Goal: Information Seeking & Learning: Learn about a topic

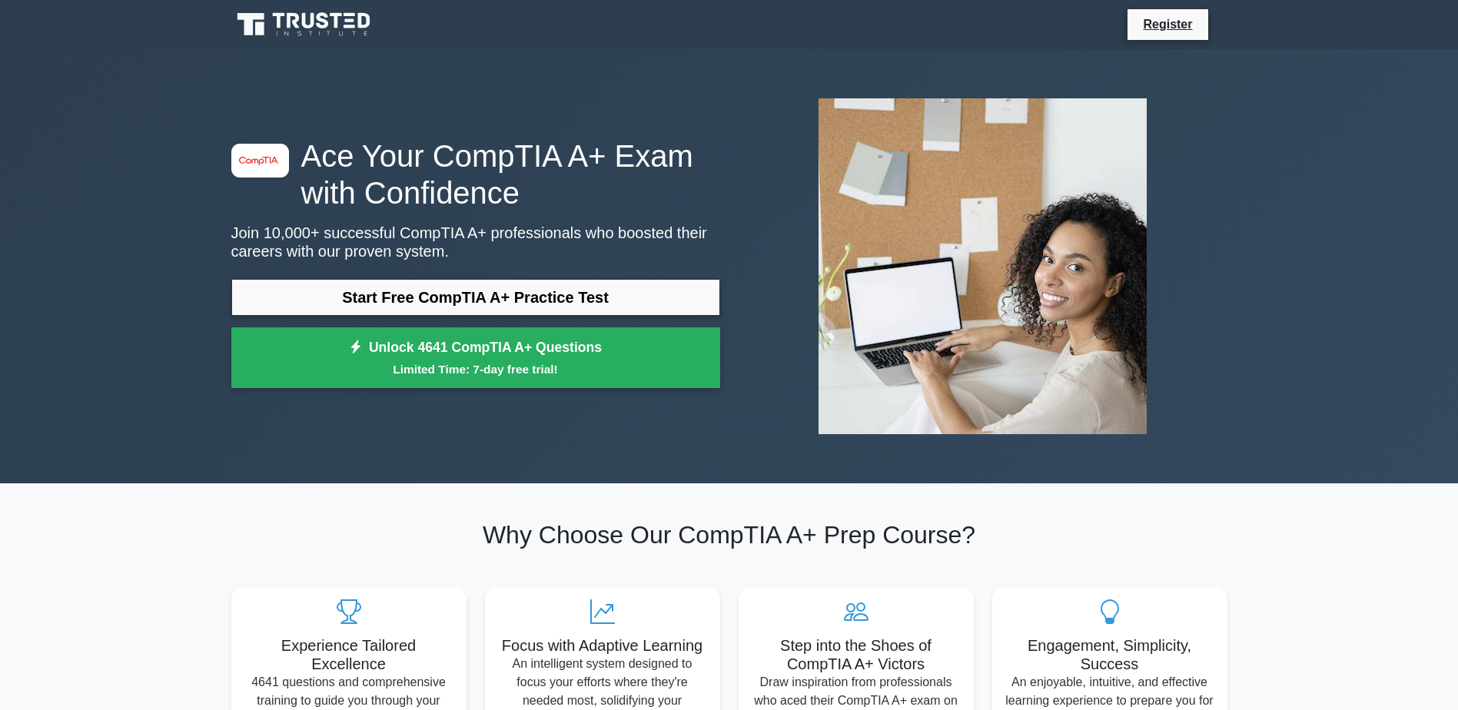
click at [709, 414] on div "image/svg+xml Ace Your CompTIA A+ Exam with Confidence Join 10,000+ successful …" at bounding box center [729, 266] width 1015 height 361
drag, startPoint x: 707, startPoint y: 414, endPoint x: 564, endPoint y: 467, distance: 152.5
click at [564, 468] on div "image/svg+xml Ace Your CompTIA A+ Exam with Confidence Join 10,000+ successful …" at bounding box center [729, 266] width 1015 height 434
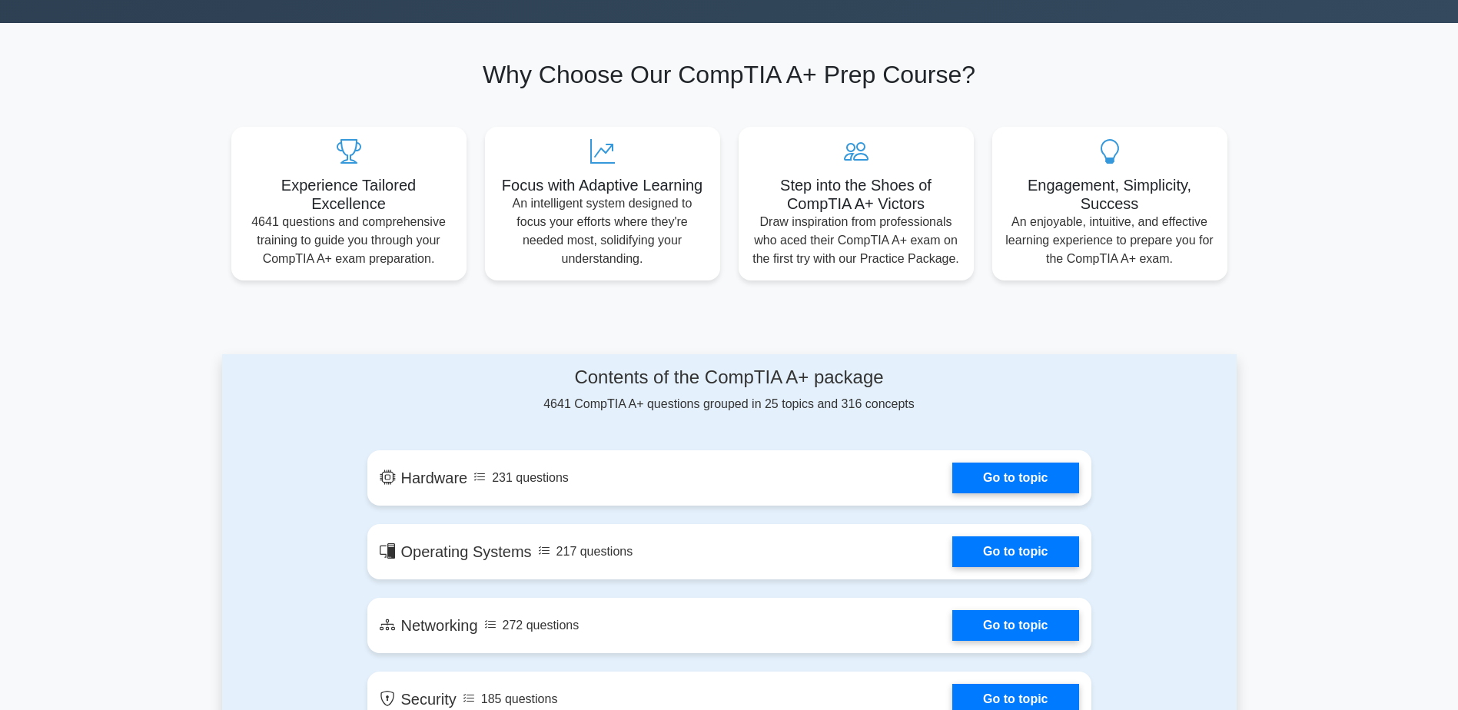
scroll to position [461, 0]
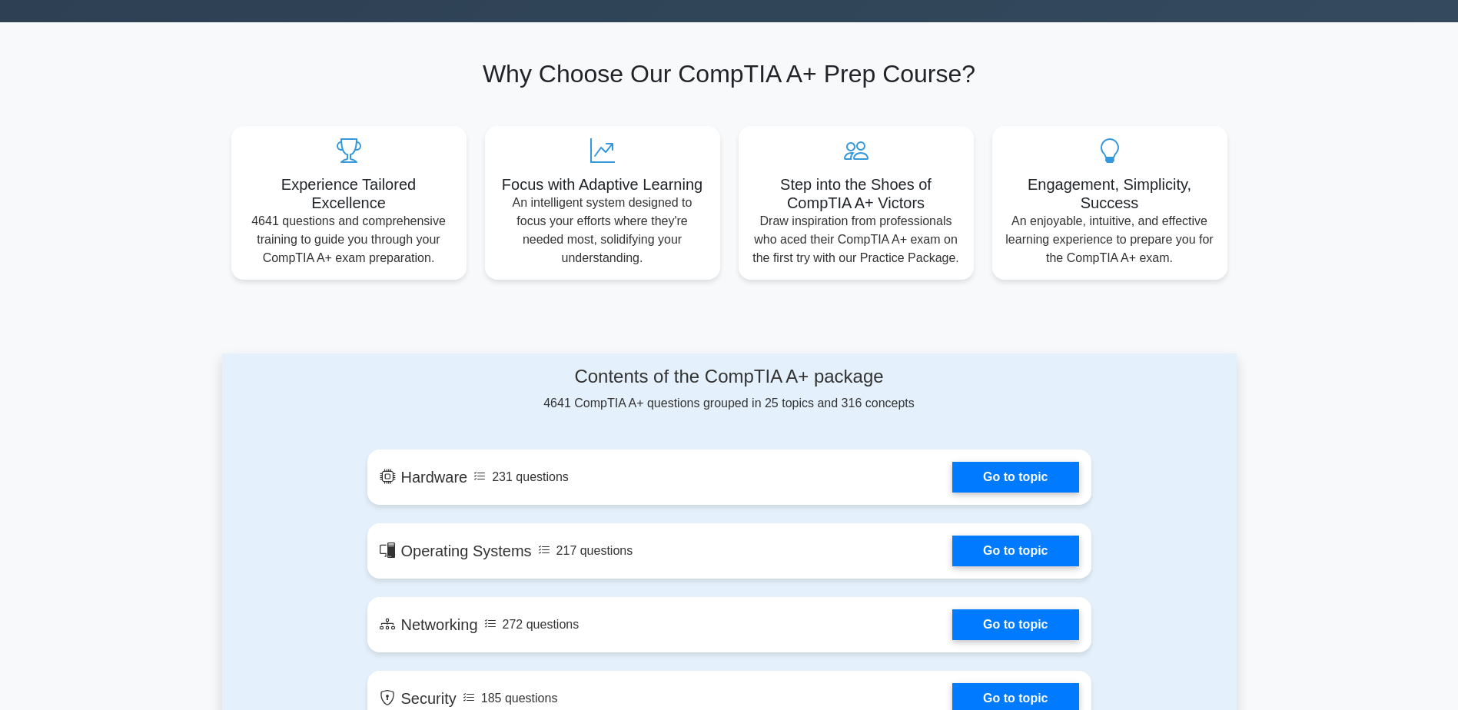
drag, startPoint x: 309, startPoint y: 466, endPoint x: 231, endPoint y: 462, distance: 77.7
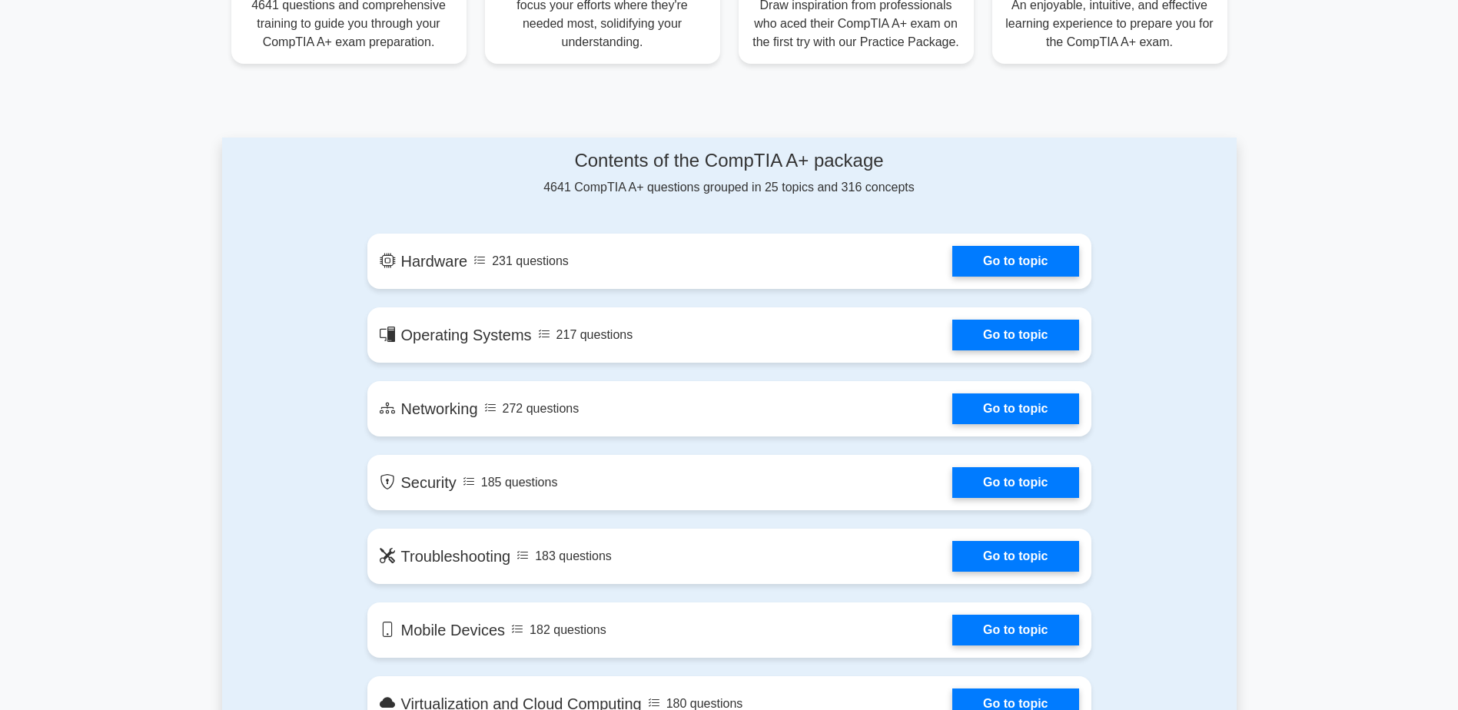
scroll to position [692, 0]
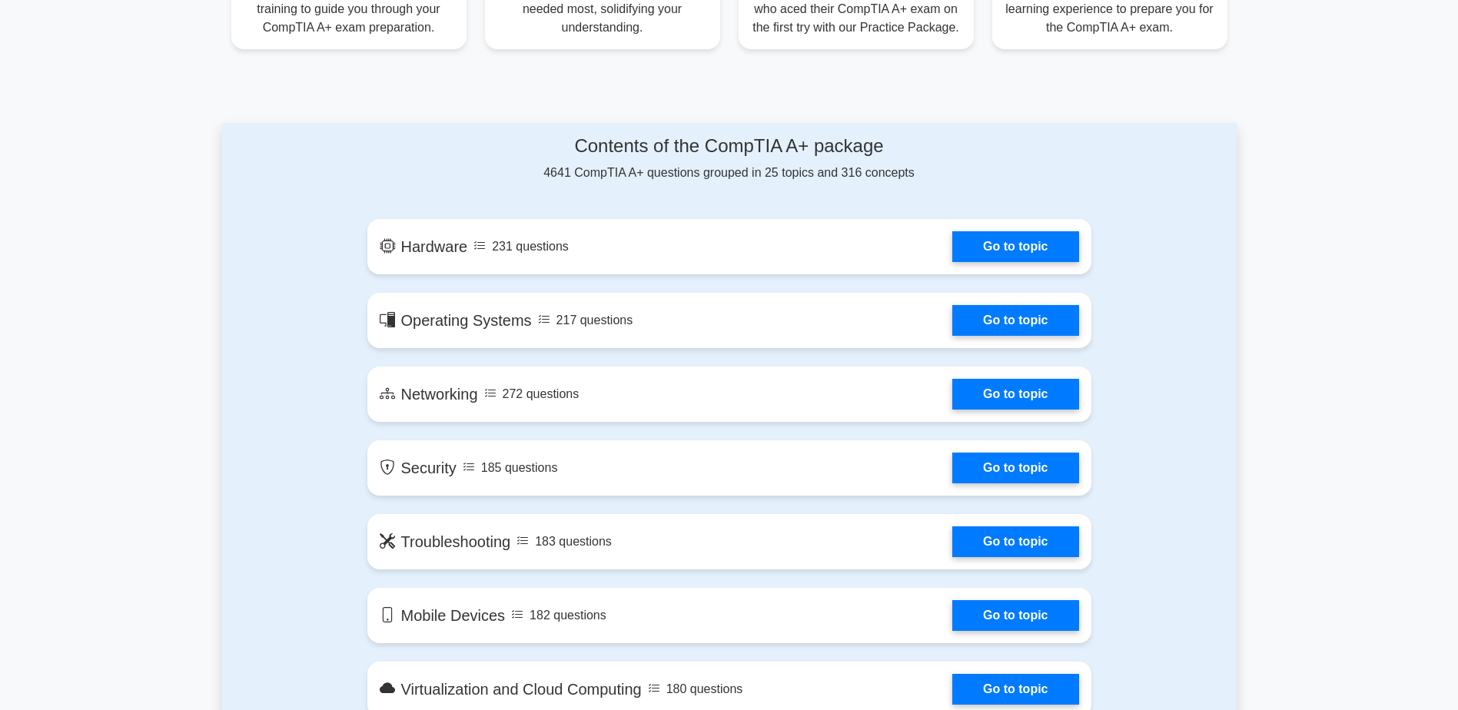
drag, startPoint x: 273, startPoint y: 377, endPoint x: 251, endPoint y: 351, distance: 33.3
drag, startPoint x: 248, startPoint y: 242, endPoint x: 230, endPoint y: 240, distance: 18.6
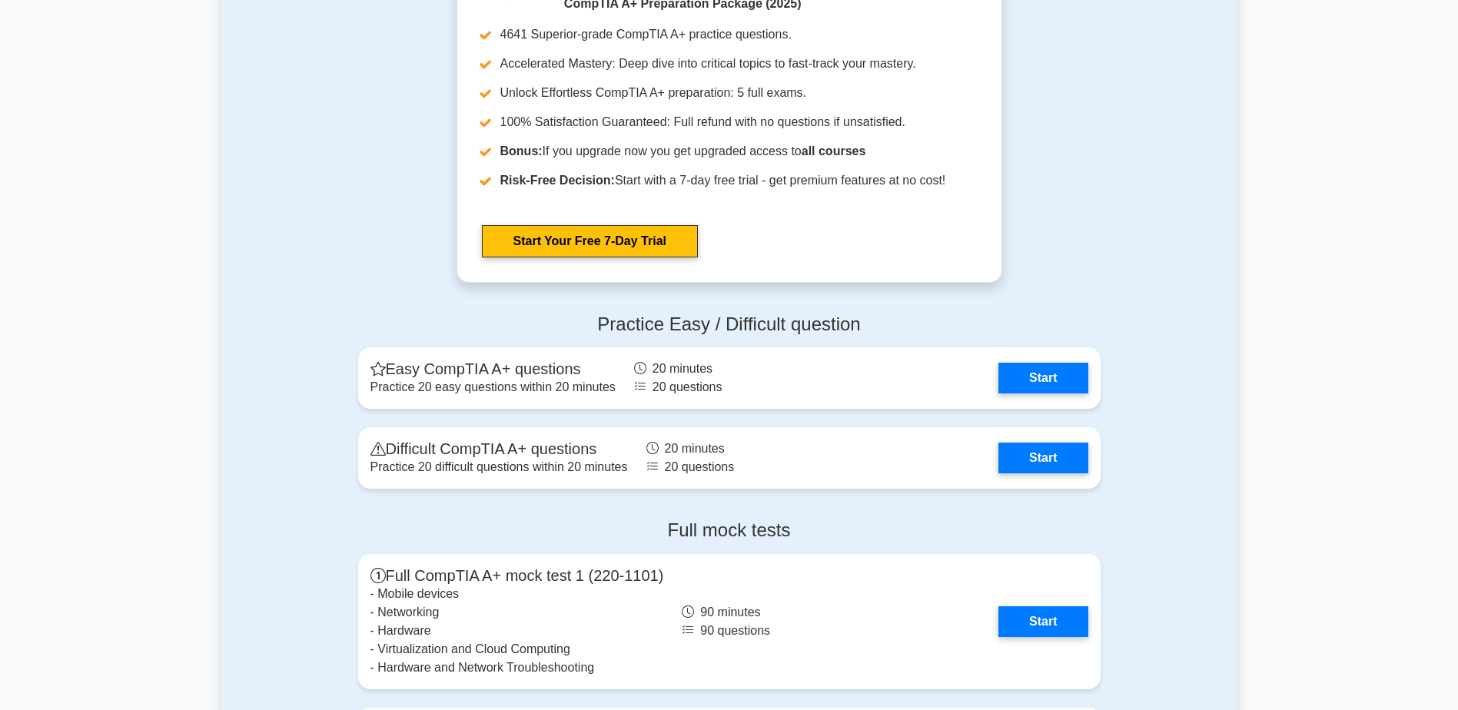
scroll to position [2844, 0]
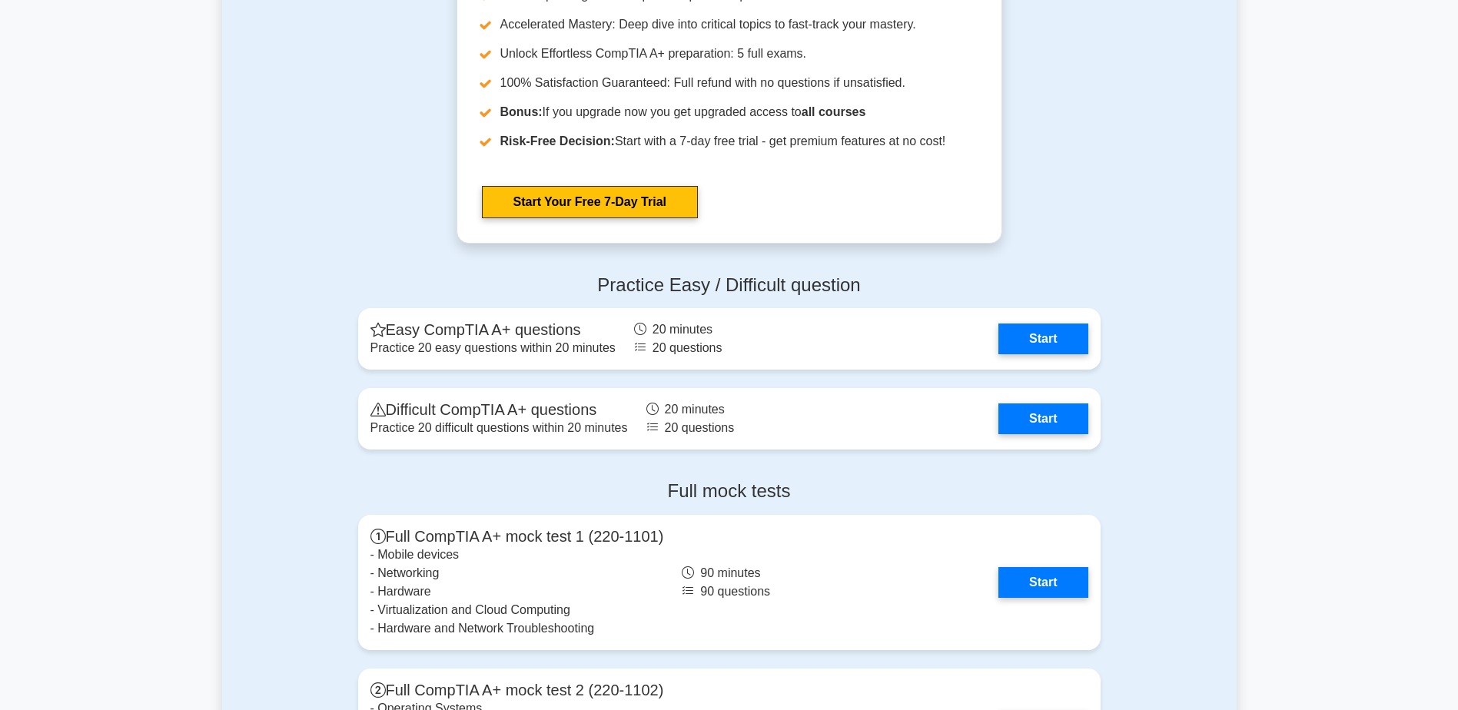
click at [268, 271] on div "Practice Easy / Difficult question Easy CompTIA A+ questions Practice 20 easy q…" at bounding box center [729, 365] width 1015 height 207
drag, startPoint x: 266, startPoint y: 270, endPoint x: 224, endPoint y: 248, distance: 47.4
drag, startPoint x: 290, startPoint y: 243, endPoint x: 246, endPoint y: 231, distance: 45.5
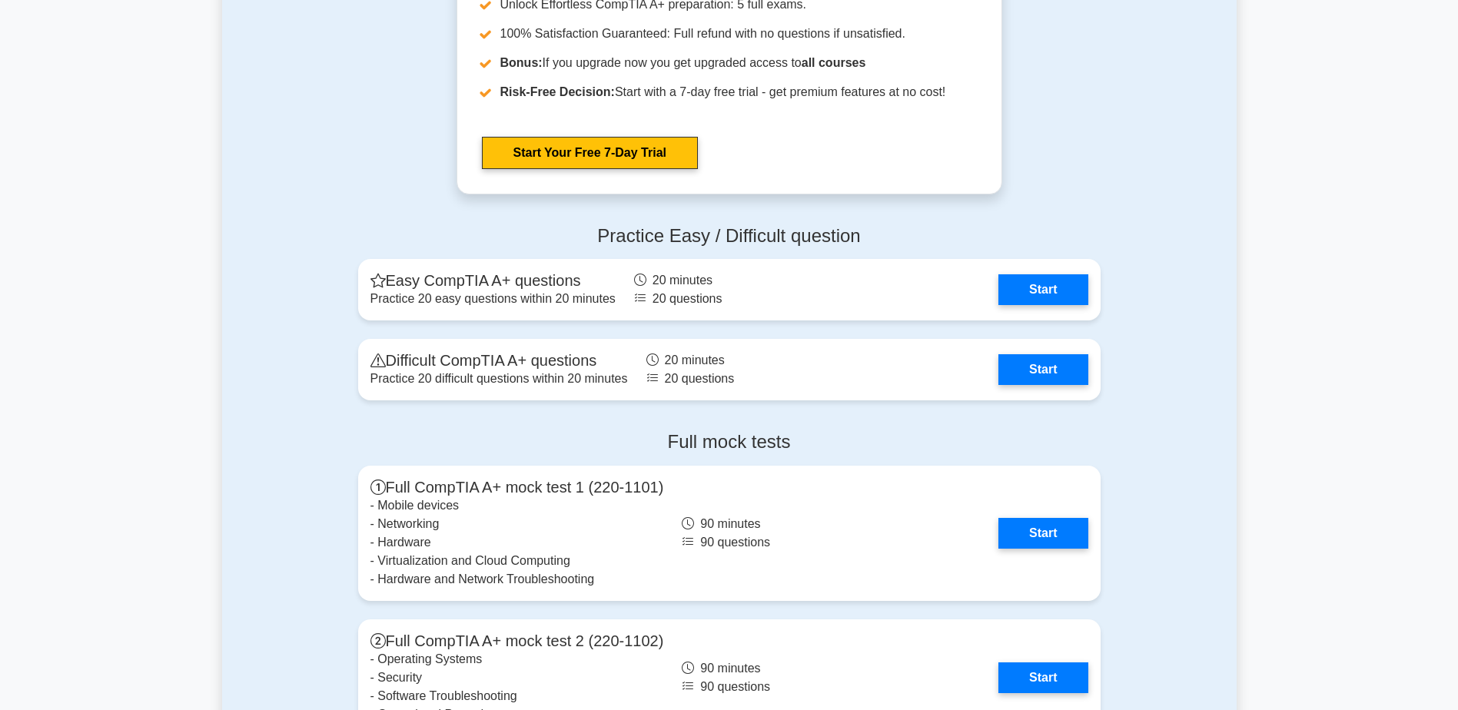
scroll to position [2921, 0]
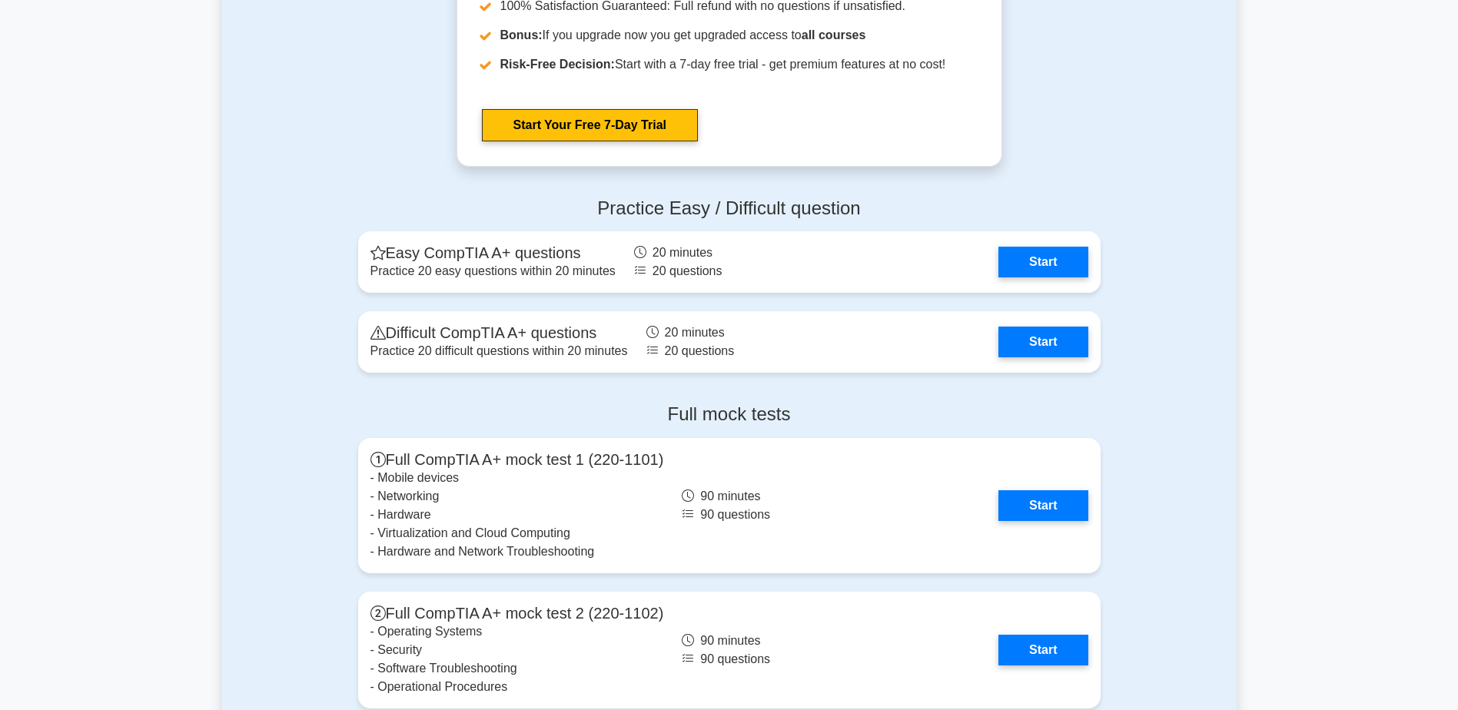
click at [245, 231] on div "Practice Easy / Difficult question Easy CompTIA A+ questions Practice 20 easy q…" at bounding box center [729, 288] width 1015 height 207
click at [238, 227] on div "Practice Easy / Difficult question Easy CompTIA A+ questions Practice 20 easy q…" at bounding box center [729, 288] width 1015 height 207
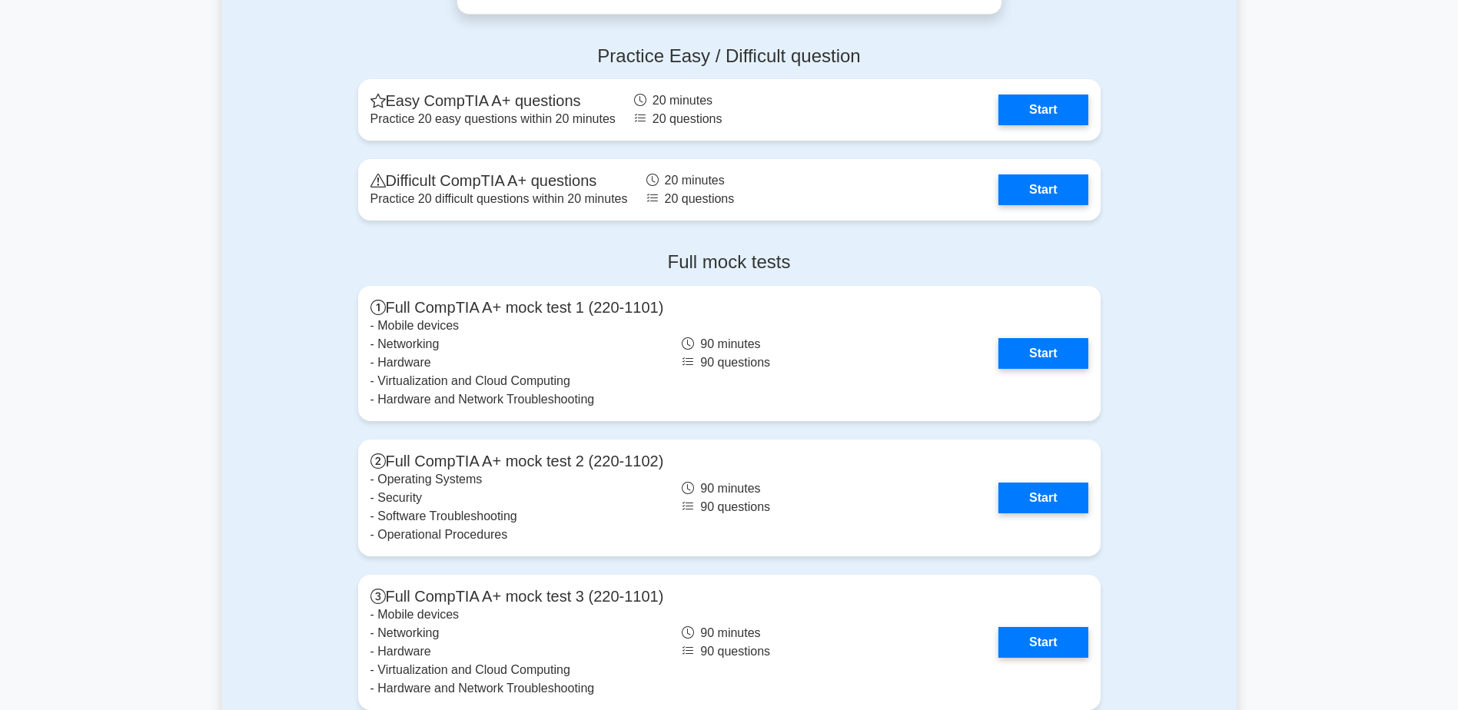
scroll to position [3075, 0]
click at [267, 235] on div "Practice Easy / Difficult question Easy CompTIA A+ questions Practice 20 easy q…" at bounding box center [729, 135] width 1015 height 207
drag, startPoint x: 267, startPoint y: 235, endPoint x: 222, endPoint y: 224, distance: 46.1
click at [222, 228] on div "Practice Easy / Difficult question Easy CompTIA A+ questions Practice 20 easy q…" at bounding box center [729, 135] width 1015 height 207
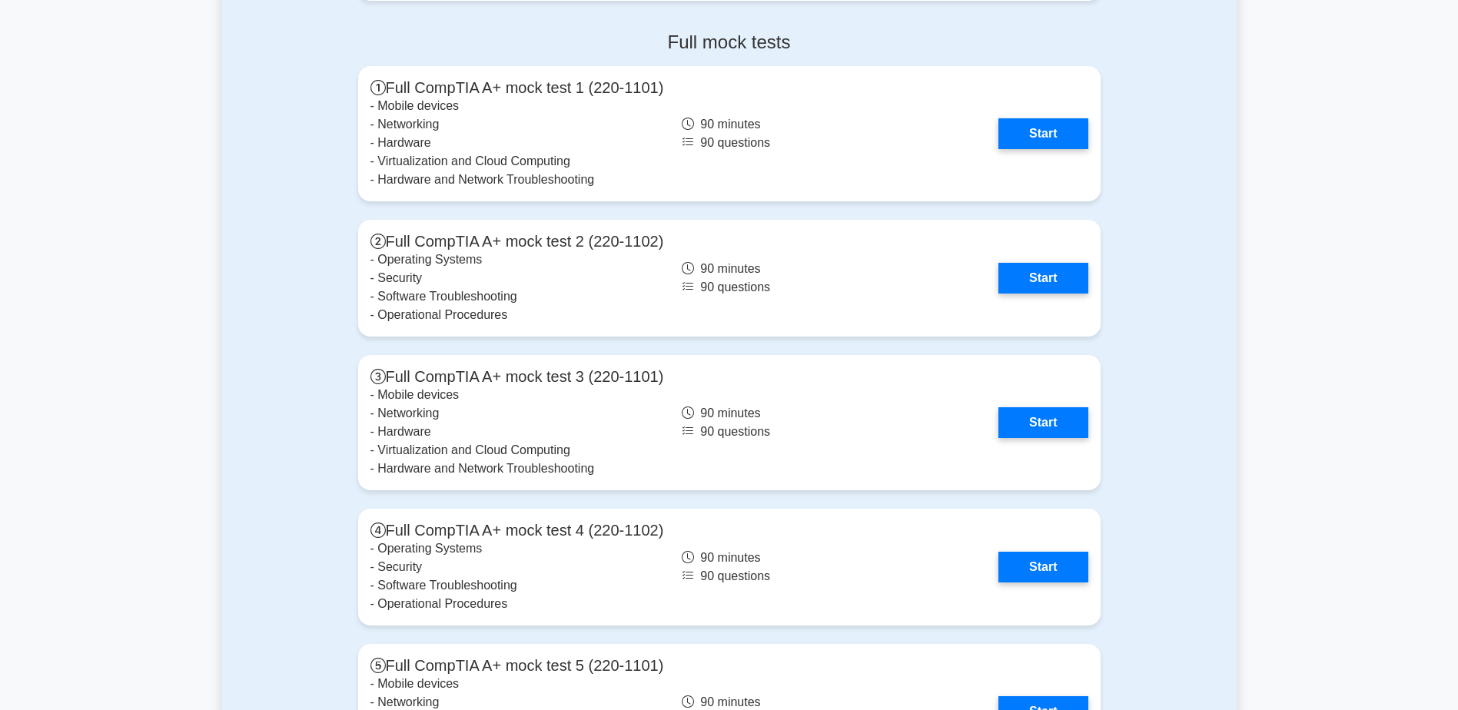
scroll to position [3305, 0]
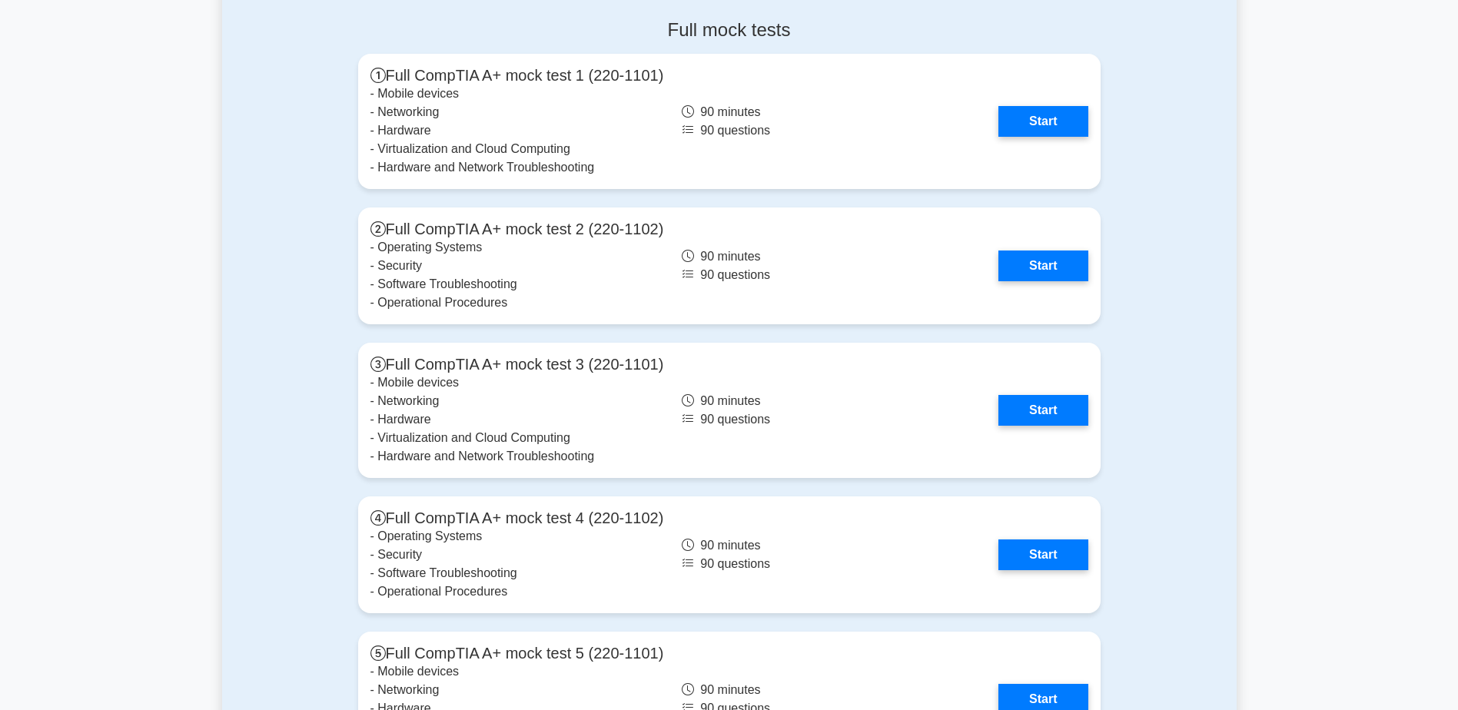
click at [299, 251] on div "Full mock tests Full CompTIA A+ mock test 1 (220-1101) - Mobile devices - Netwo…" at bounding box center [729, 464] width 1015 height 914
drag, startPoint x: 299, startPoint y: 251, endPoint x: 258, endPoint y: 238, distance: 42.8
click at [258, 238] on div "Full mock tests Full CompTIA A+ mock test 1 (220-1101) - Mobile devices - Netwo…" at bounding box center [729, 464] width 1015 height 914
click at [265, 234] on div "Full mock tests Full CompTIA A+ mock test 1 (220-1101) - Mobile devices - Netwo…" at bounding box center [729, 464] width 1015 height 914
drag, startPoint x: 284, startPoint y: 263, endPoint x: 278, endPoint y: 255, distance: 9.8
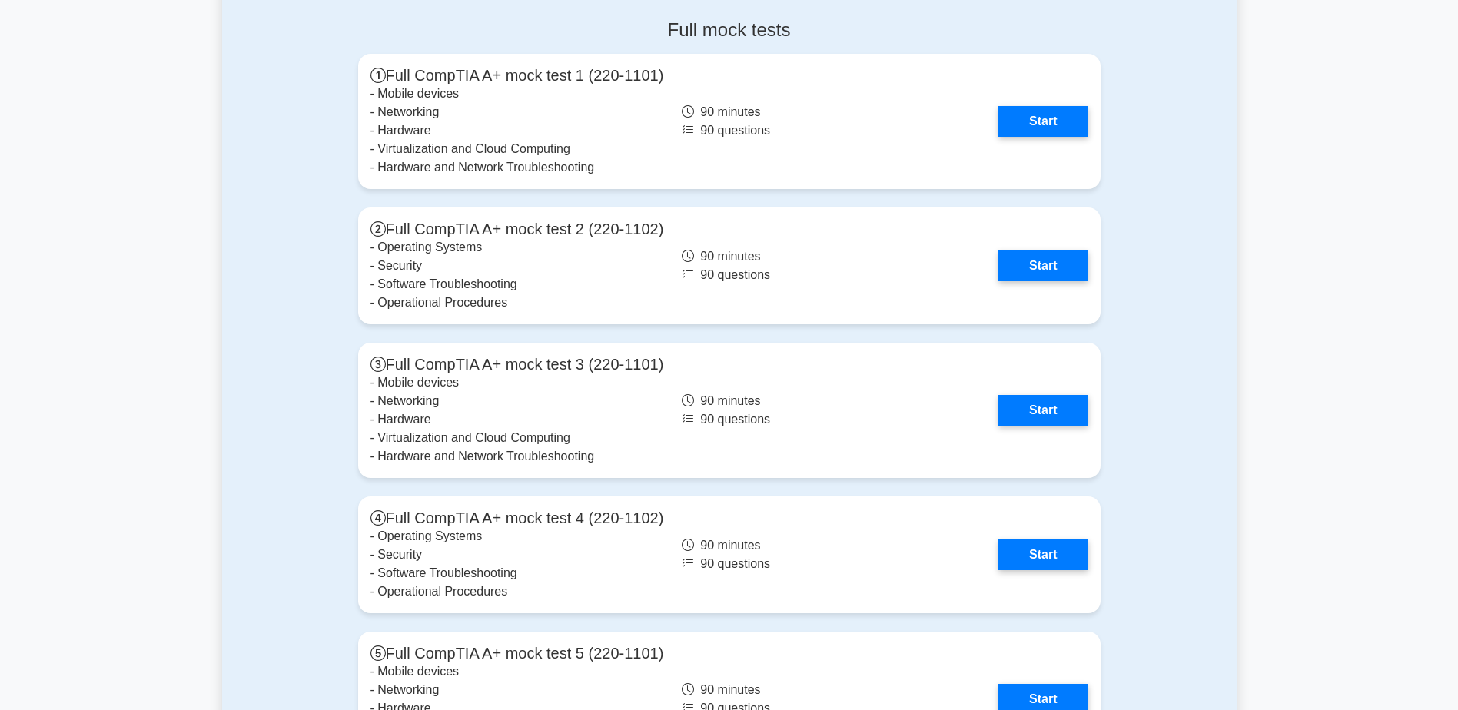
click at [281, 258] on div "Full mock tests Full CompTIA A+ mock test 1 (220-1101) - Mobile devices - Netwo…" at bounding box center [729, 464] width 1015 height 914
drag, startPoint x: 278, startPoint y: 255, endPoint x: 263, endPoint y: 244, distance: 18.6
click at [262, 248] on div "Full mock tests Full CompTIA A+ mock test 1 (220-1101) - Mobile devices - Netwo…" at bounding box center [729, 464] width 1015 height 914
drag, startPoint x: 276, startPoint y: 141, endPoint x: 254, endPoint y: 135, distance: 22.9
click at [274, 141] on div "Full mock tests Full CompTIA A+ mock test 1 (220-1101) - Mobile devices - Netwo…" at bounding box center [729, 464] width 1015 height 914
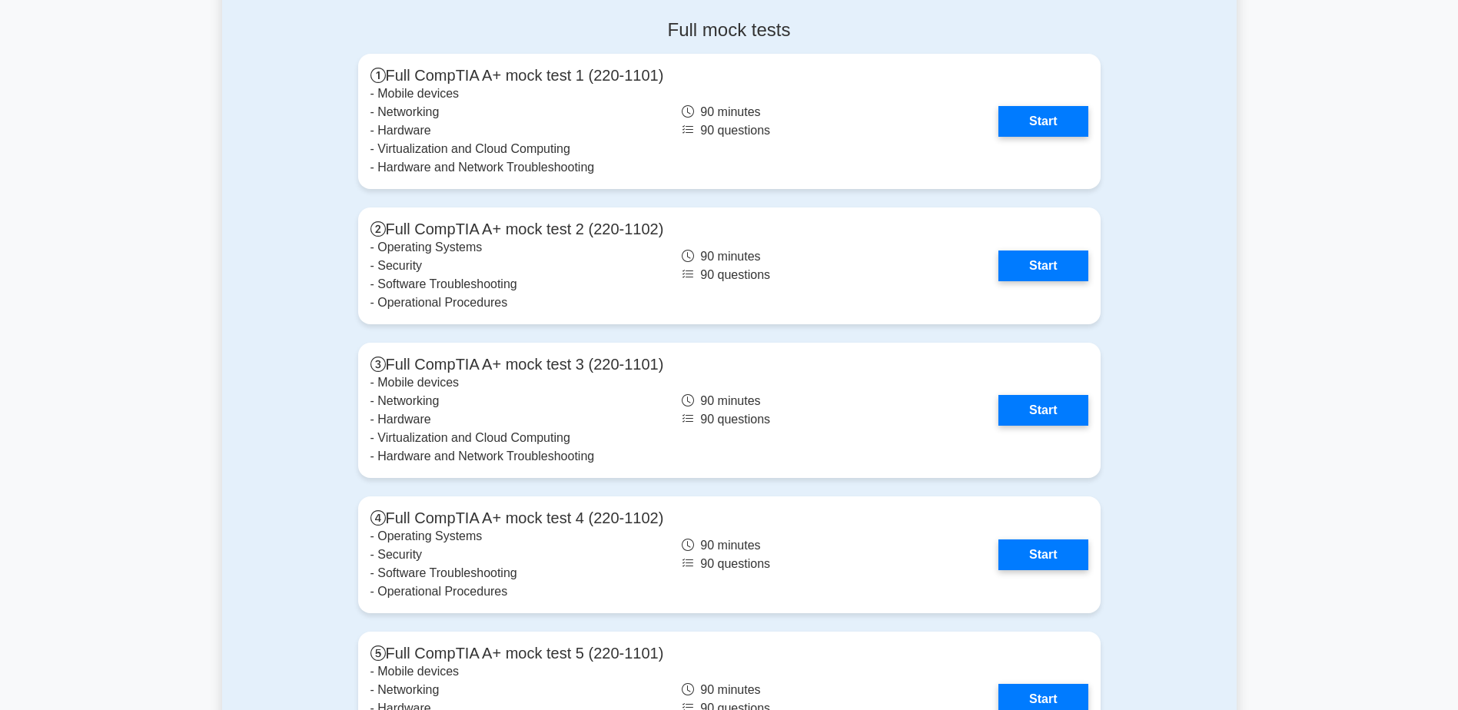
click at [236, 130] on div "Full mock tests Full CompTIA A+ mock test 1 (220-1101) - Mobile devices - Netwo…" at bounding box center [729, 464] width 1015 height 914
click at [288, 111] on div "Full mock tests Full CompTIA A+ mock test 1 (220-1101) - Mobile devices - Netwo…" at bounding box center [729, 464] width 1015 height 914
drag, startPoint x: 288, startPoint y: 111, endPoint x: 242, endPoint y: 78, distance: 56.7
click at [240, 78] on div "Full mock tests Full CompTIA A+ mock test 1 (220-1101) - Mobile devices - Netwo…" at bounding box center [729, 464] width 1015 height 914
